Goal: Task Accomplishment & Management: Use online tool/utility

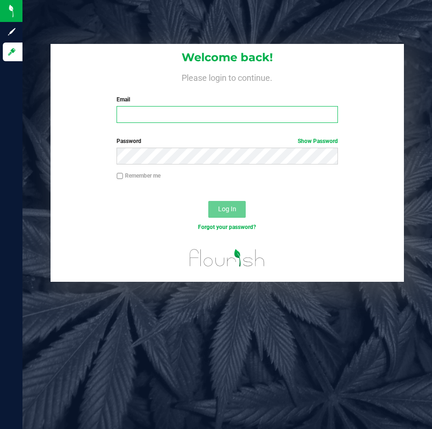
click at [226, 111] on input "Email" at bounding box center [226, 114] width 221 height 17
paste input "[EMAIL_ADDRESS][DOMAIN_NAME]"
type input "[EMAIL_ADDRESS][DOMAIN_NAME]"
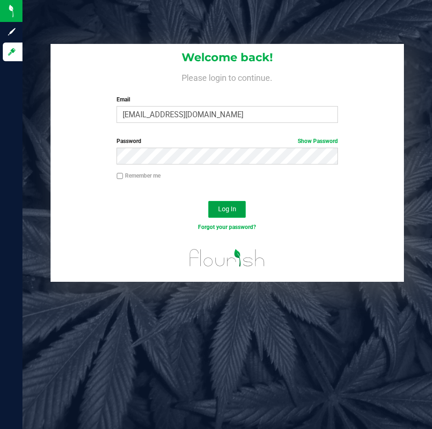
click at [236, 210] on button "Log In" at bounding box center [226, 209] width 37 height 17
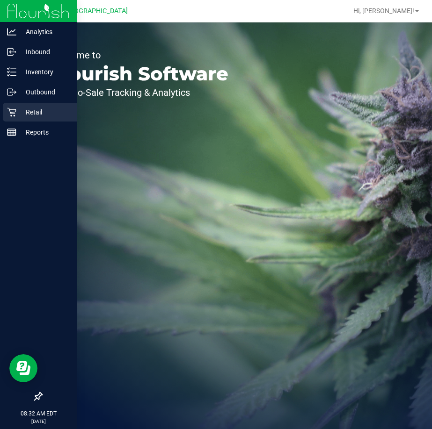
click at [9, 118] on div "Retail" at bounding box center [40, 112] width 74 height 19
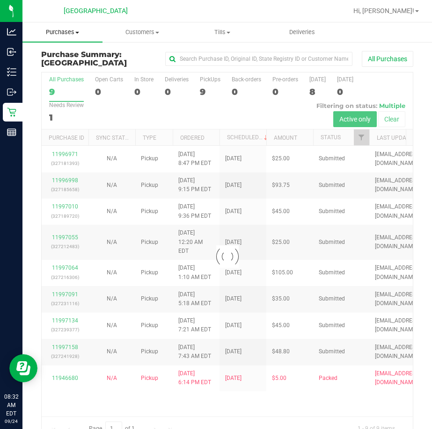
click at [78, 36] on span "Purchases" at bounding box center [62, 32] width 80 height 8
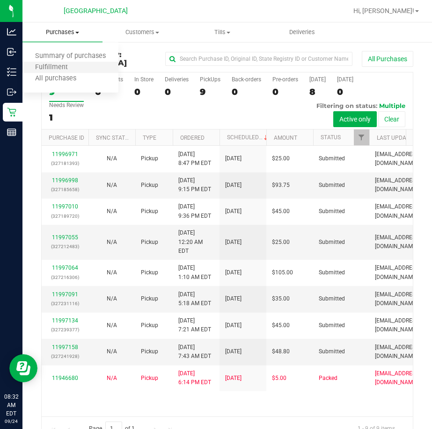
click at [70, 63] on li "Fulfillment" at bounding box center [70, 67] width 96 height 11
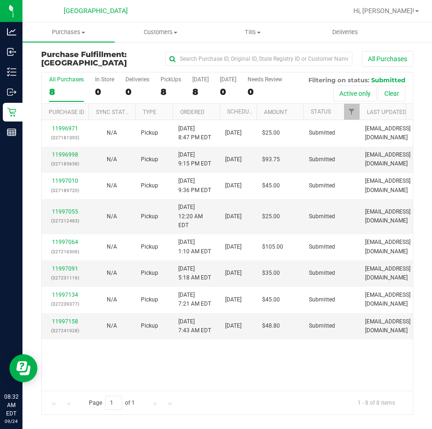
drag, startPoint x: 267, startPoint y: 113, endPoint x: 258, endPoint y: 113, distance: 8.9
click at [258, 113] on div "Purchase ID Sync Status Type Ordered Scheduled Customer State Registry ID Addre…" at bounding box center [224, 112] width 364 height 16
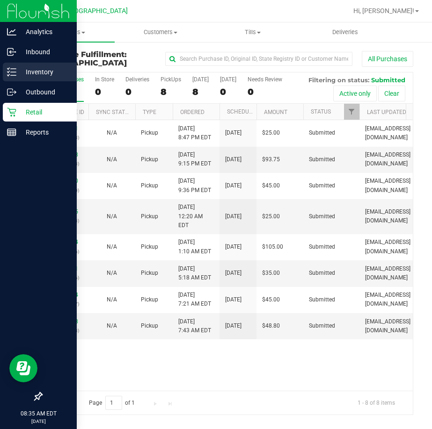
click at [15, 74] on icon at bounding box center [11, 71] width 9 height 9
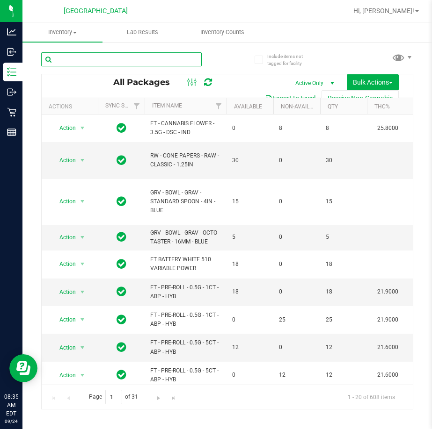
click at [82, 56] on input "text" at bounding box center [121, 59] width 160 height 14
paste input "SN250728DC1-0804"
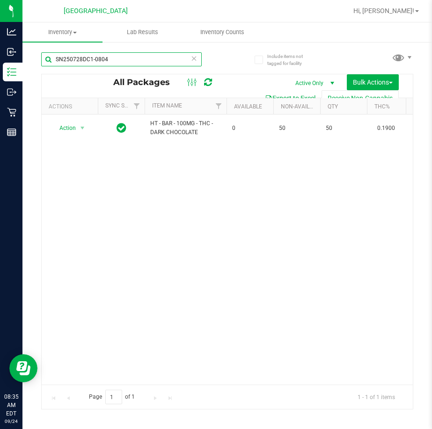
type input "SN250728DC1-0804"
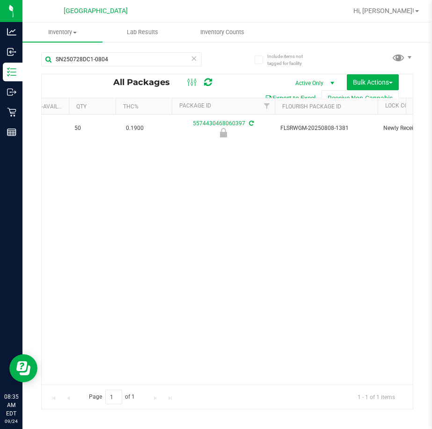
drag, startPoint x: 179, startPoint y: 174, endPoint x: 212, endPoint y: 174, distance: 33.7
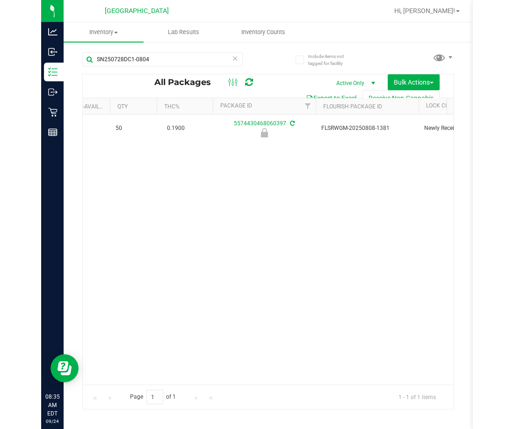
scroll to position [0, 266]
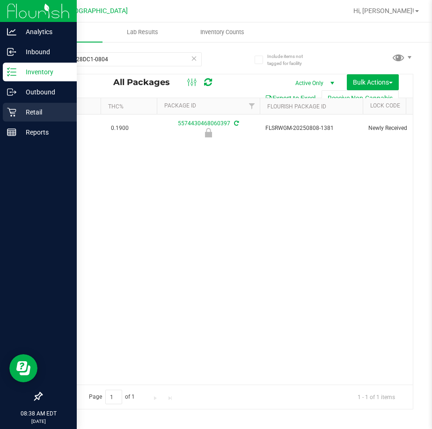
click at [18, 112] on p "Retail" at bounding box center [44, 112] width 56 height 11
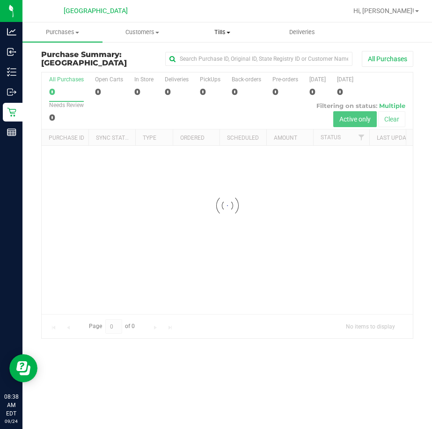
click at [222, 31] on span "Tills" at bounding box center [222, 32] width 79 height 8
click at [218, 56] on span "Manage tills" at bounding box center [213, 56] width 63 height 8
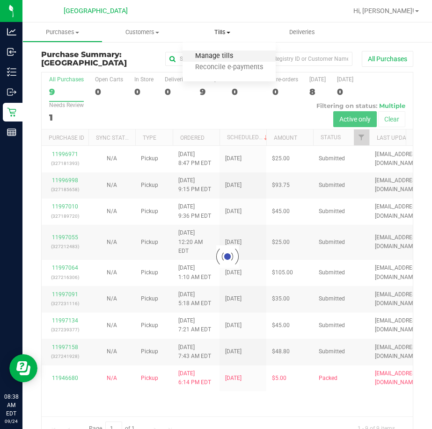
click at [218, 56] on span "Manage tills" at bounding box center [213, 56] width 63 height 8
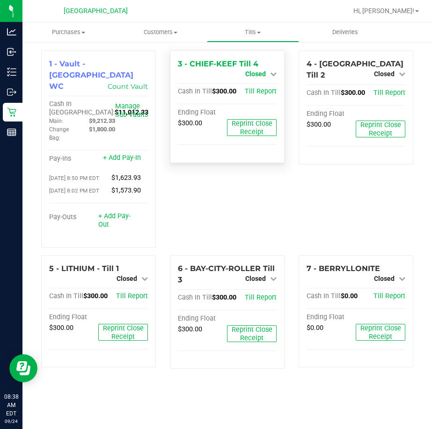
click at [252, 73] on span "Closed" at bounding box center [255, 73] width 21 height 7
click at [266, 86] on link "Open Till" at bounding box center [255, 82] width 25 height 7
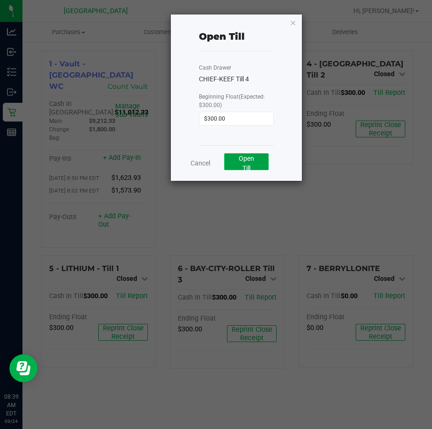
click at [238, 160] on button "Open Till" at bounding box center [246, 161] width 44 height 17
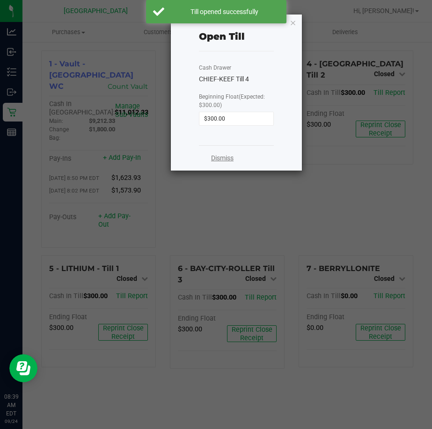
click at [228, 159] on link "Dismiss" at bounding box center [222, 158] width 22 height 10
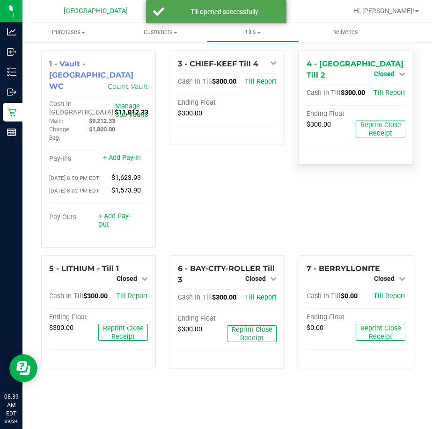
click at [397, 74] on link "Closed" at bounding box center [389, 73] width 31 height 7
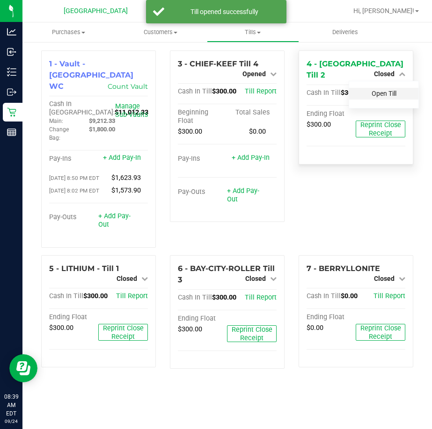
click at [382, 90] on link "Open Till" at bounding box center [383, 93] width 25 height 7
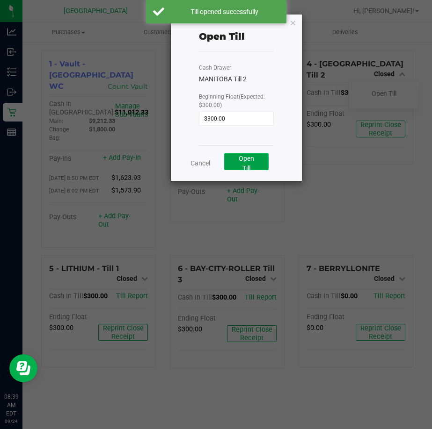
click at [249, 160] on span "Open Till" at bounding box center [246, 163] width 15 height 17
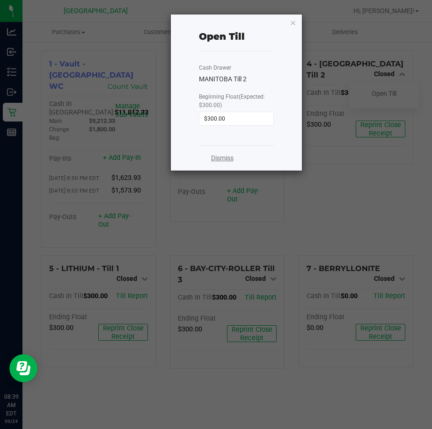
click at [227, 161] on link "Dismiss" at bounding box center [222, 158] width 22 height 10
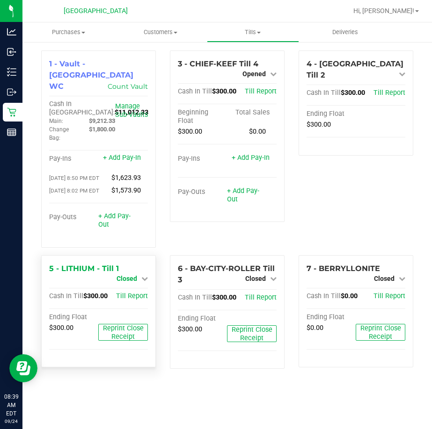
click at [138, 275] on link "Closed" at bounding box center [131, 278] width 31 height 7
click at [135, 283] on link "Open Till" at bounding box center [126, 286] width 25 height 7
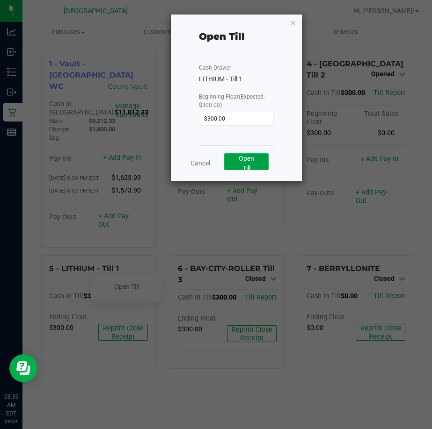
click at [262, 160] on button "Open Till" at bounding box center [246, 161] width 44 height 17
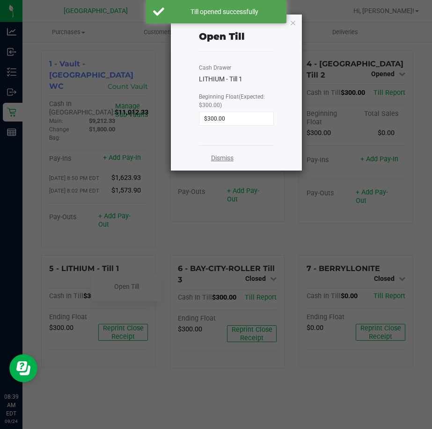
click at [227, 158] on link "Dismiss" at bounding box center [222, 158] width 22 height 10
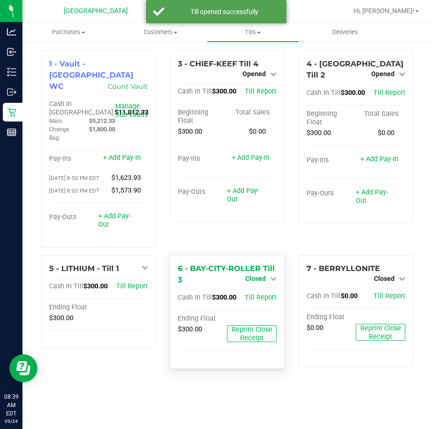
click at [253, 275] on span "Closed" at bounding box center [255, 278] width 21 height 7
click at [258, 294] on link "Open Till" at bounding box center [255, 297] width 25 height 7
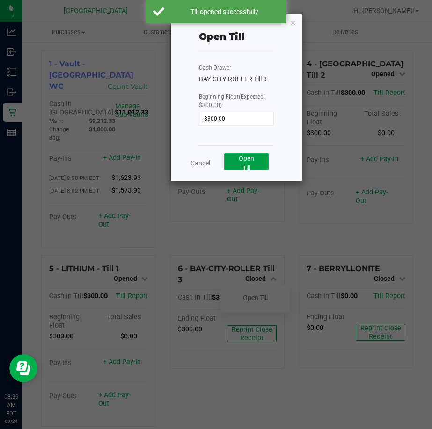
click at [253, 158] on span "Open Till" at bounding box center [246, 163] width 15 height 17
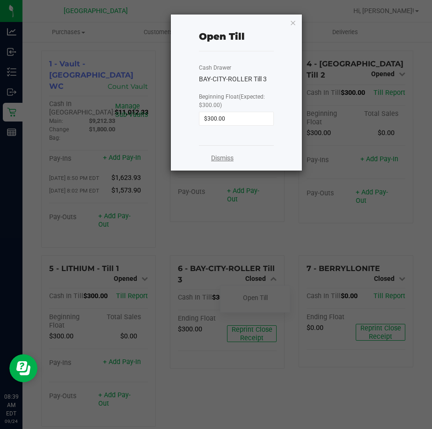
click at [213, 157] on link "Dismiss" at bounding box center [222, 158] width 22 height 10
